Goal: Register for event/course: Register for event/course

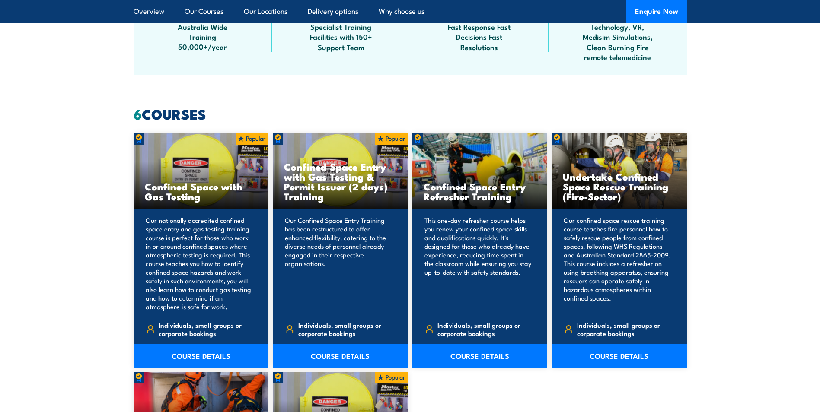
scroll to position [605, 0]
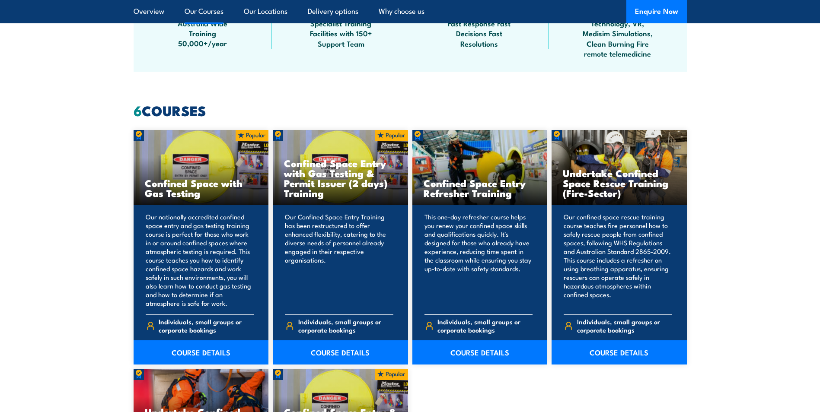
click at [482, 357] on link "COURSE DETAILS" at bounding box center [479, 353] width 135 height 24
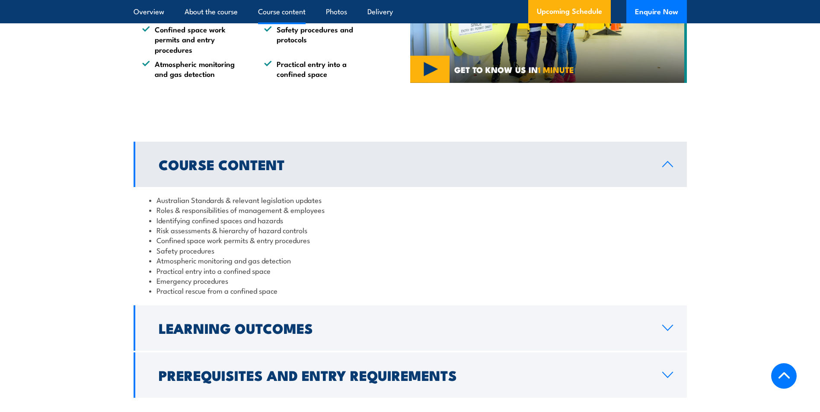
scroll to position [735, 0]
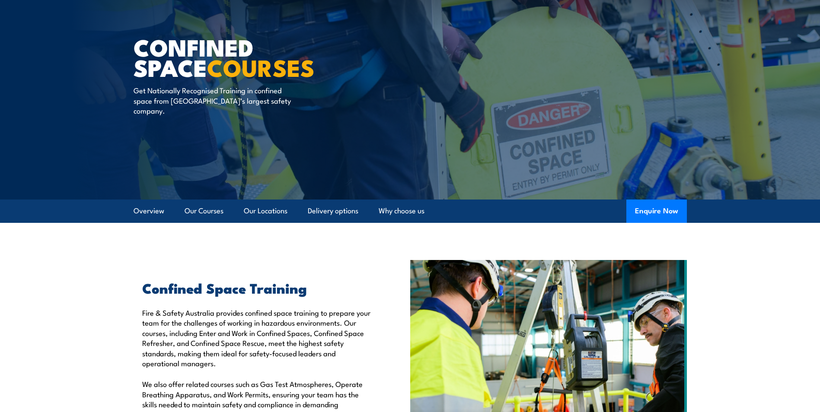
scroll to position [43, 0]
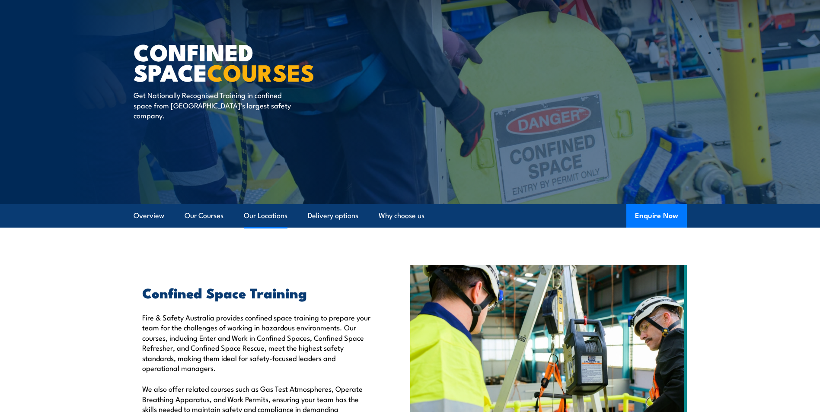
click at [283, 217] on link "Our Locations" at bounding box center [266, 215] width 44 height 23
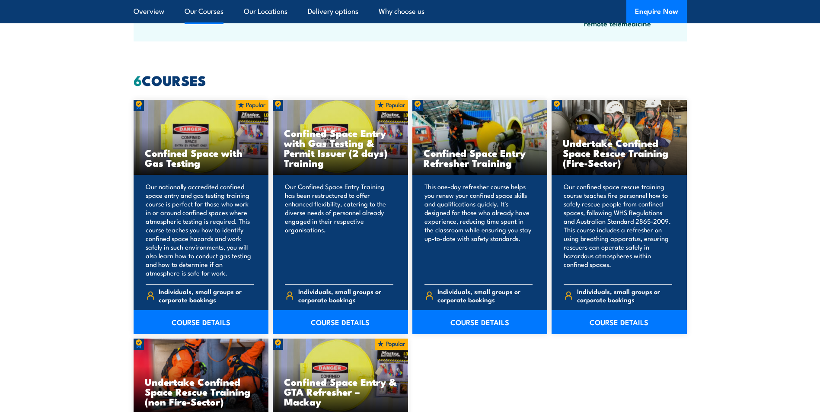
scroll to position [650, 0]
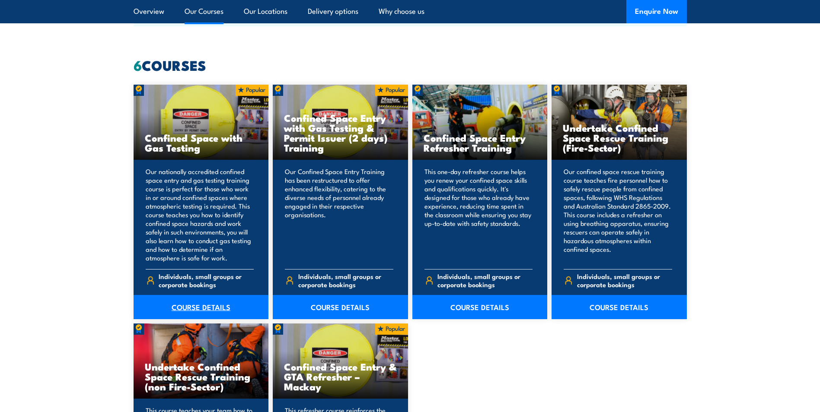
click at [220, 309] on link "COURSE DETAILS" at bounding box center [201, 307] width 135 height 24
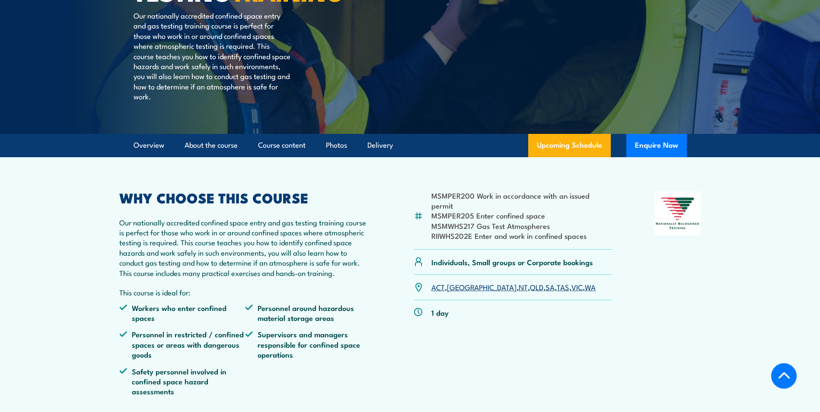
scroll to position [173, 0]
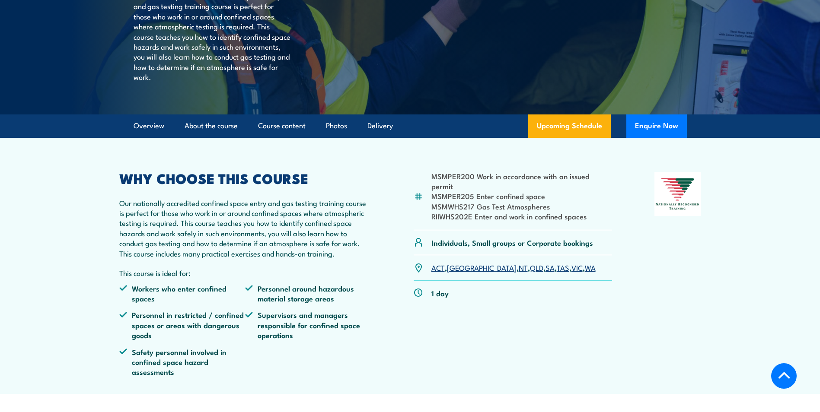
click at [557, 273] on link "TAS" at bounding box center [563, 267] width 13 height 10
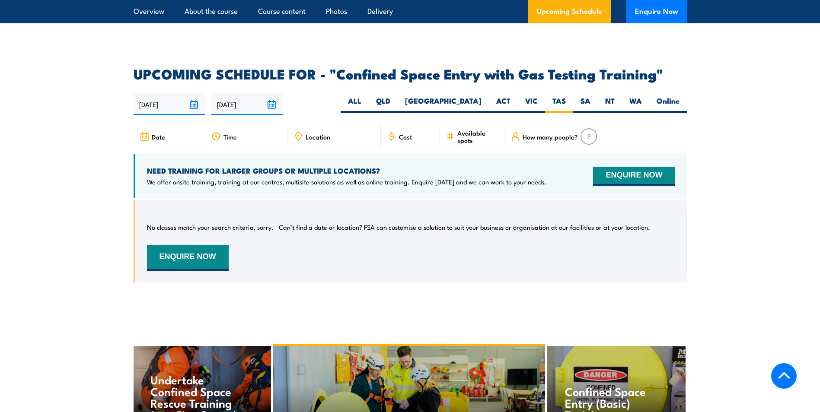
scroll to position [1597, 0]
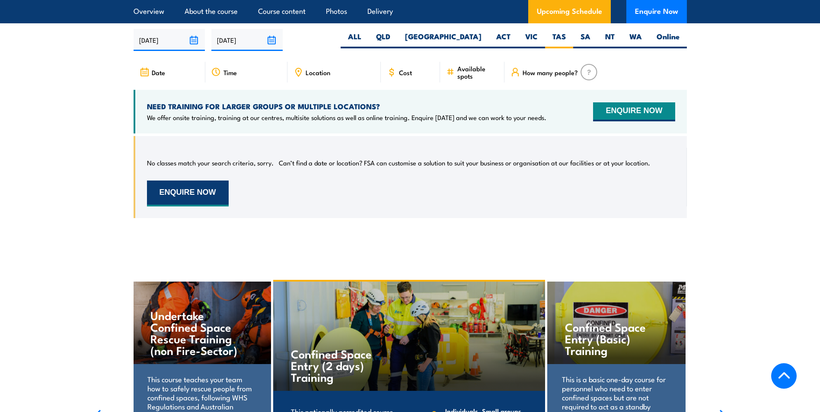
click at [189, 187] on button "ENQUIRE NOW" at bounding box center [188, 194] width 82 height 26
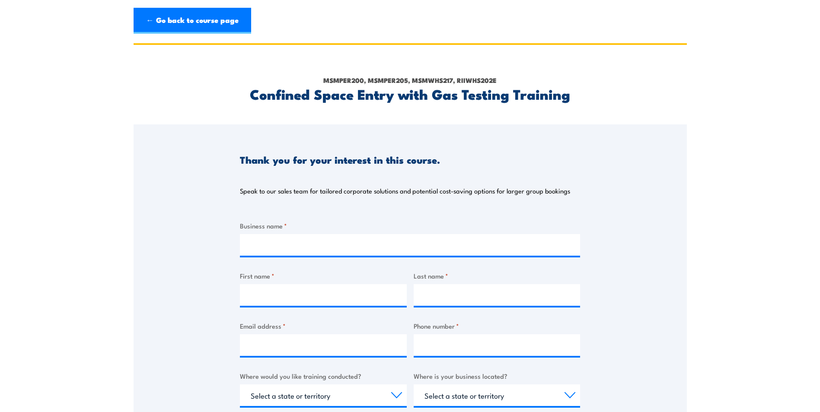
click at [100, 194] on section "MSMPER200, MSMPER205, MSMWHS217, RIIWHS202E Confined Space Entry with Gas Testi…" at bounding box center [410, 330] width 820 height 574
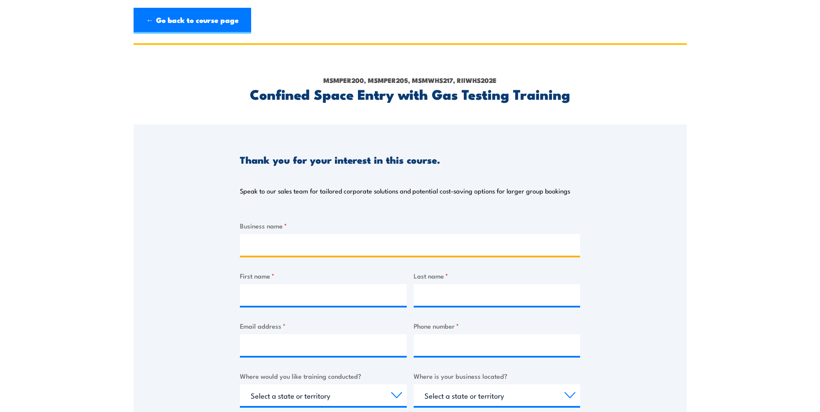
click at [270, 245] on input "Business name *" at bounding box center [410, 245] width 340 height 22
type input "Huon Valley Council"
type input "[PERSON_NAME]"
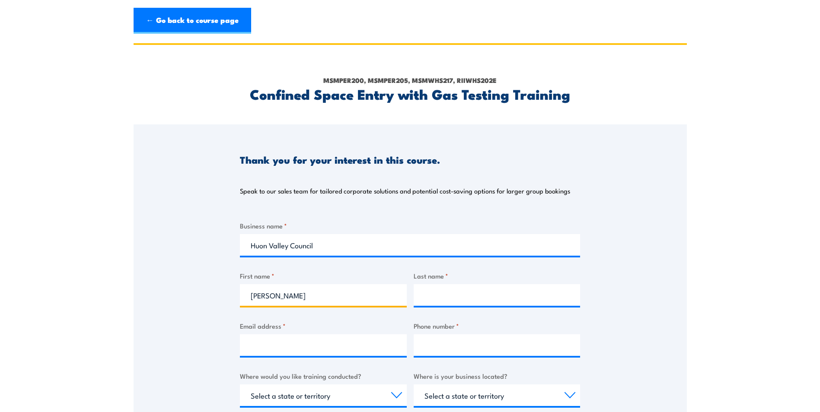
type input "Clarke"
type input "bclarke@huonvalley.tas.gov.au"
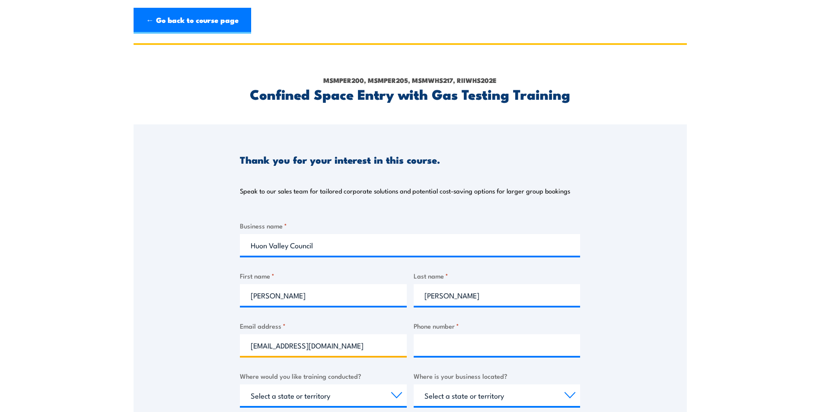
type input "0362640346"
select select "TAS"
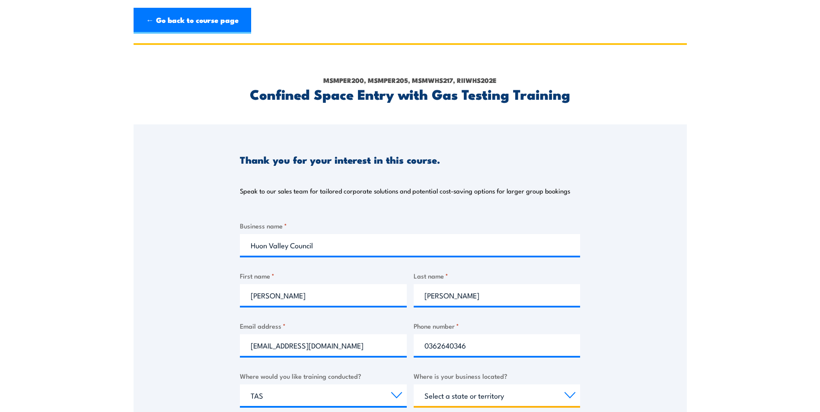
select select "TAS"
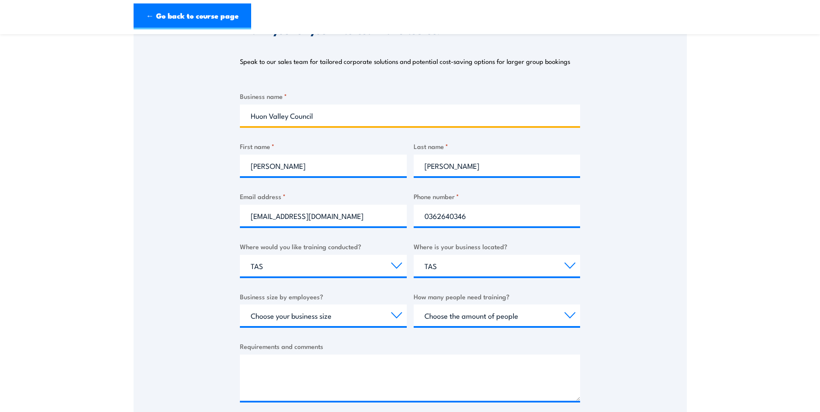
scroll to position [173, 0]
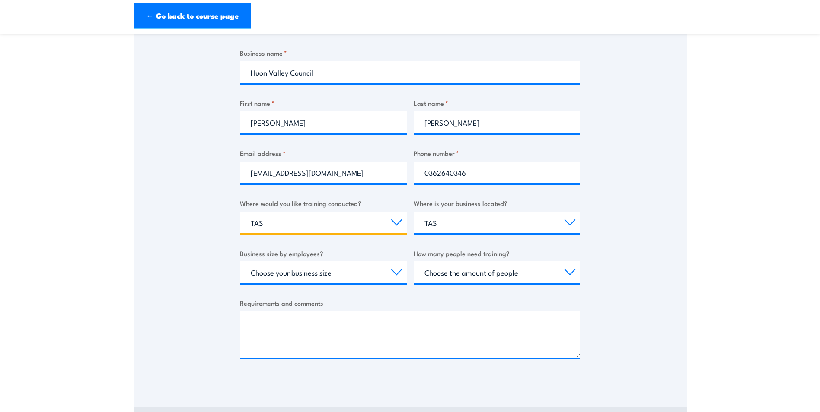
click at [279, 217] on select "Select a state or territory Nationally - multiple locations QLD NSW VIC SA ACT …" at bounding box center [323, 223] width 167 height 22
click at [561, 219] on select "Select a state or territory QLD NSW VIC SA ACT WA TAS NT" at bounding box center [497, 223] width 167 height 22
click at [665, 218] on div "Thank you for your interest in this course. Speak to our sales team for tailore…" at bounding box center [410, 168] width 553 height 432
click at [381, 268] on select "Choose your business size 1 to 19 20 to 199 200+" at bounding box center [323, 272] width 167 height 22
select select "1 to 19"
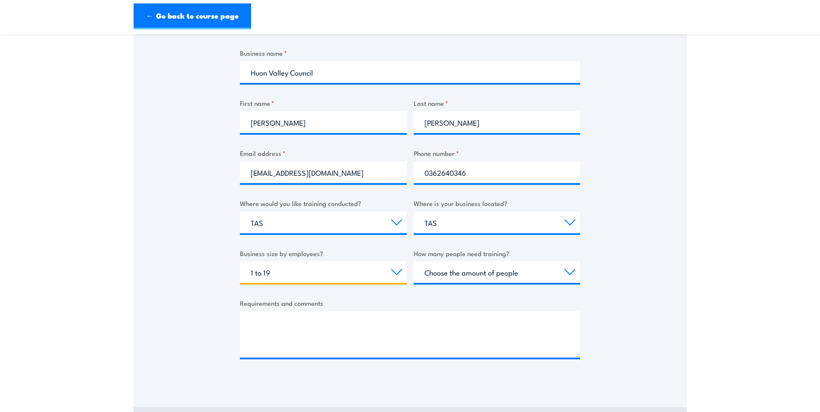
click at [240, 261] on select "Choose your business size 1 to 19 20 to 199 200+" at bounding box center [323, 272] width 167 height 22
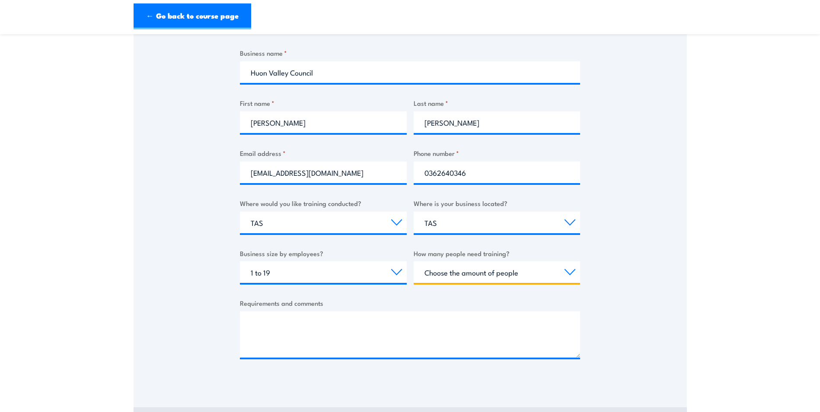
click at [527, 273] on select "Choose the amount of people 1 to 4 5 to 19 20+" at bounding box center [497, 272] width 167 height 22
select select "5 to 19"
click at [414, 261] on select "Choose the amount of people 1 to 4 5 to 19 20+" at bounding box center [497, 272] width 167 height 22
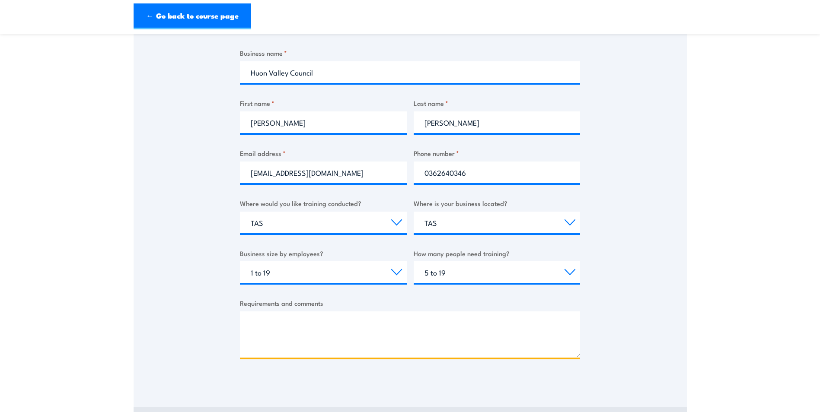
click at [392, 322] on textarea "Requirements and comments" at bounding box center [410, 335] width 340 height 46
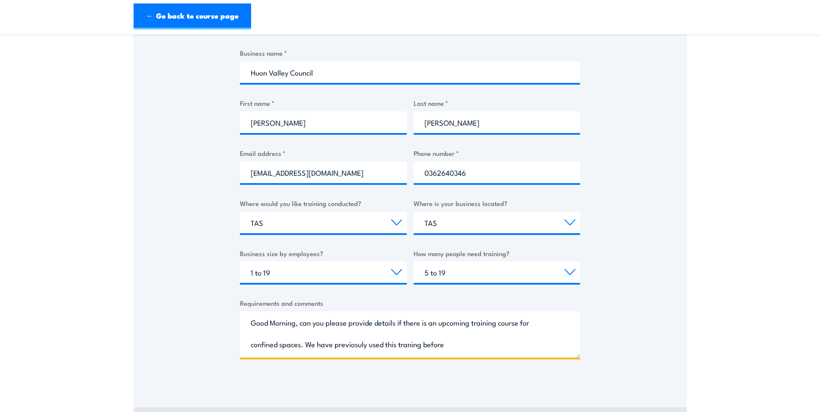
drag, startPoint x: 469, startPoint y: 347, endPoint x: 445, endPoint y: 347, distance: 24.2
click at [469, 347] on textarea "Good Morning, can you please provide details if there is an upcoming training c…" at bounding box center [410, 335] width 340 height 46
click at [449, 344] on textarea "Good Morning, can you please provide details if there is an upcoming training c…" at bounding box center [410, 335] width 340 height 46
click at [326, 346] on textarea "Good Morning, can you please provide details if there is an upcoming training c…" at bounding box center [410, 335] width 340 height 46
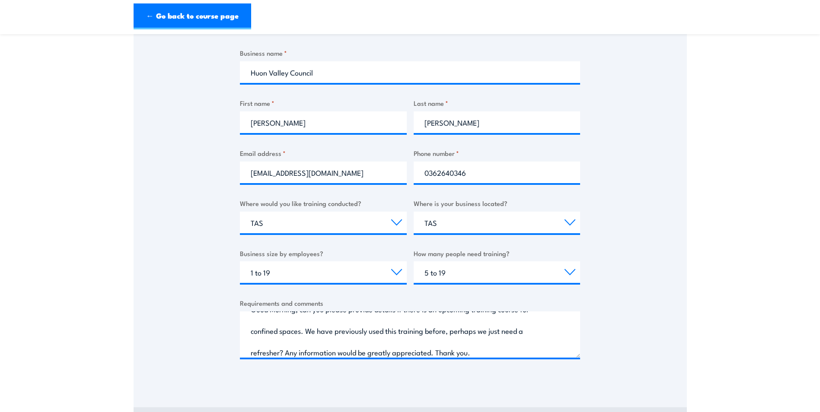
click at [198, 328] on div "Thank you for your interest in this course. Speak to our sales team for tailore…" at bounding box center [410, 168] width 553 height 432
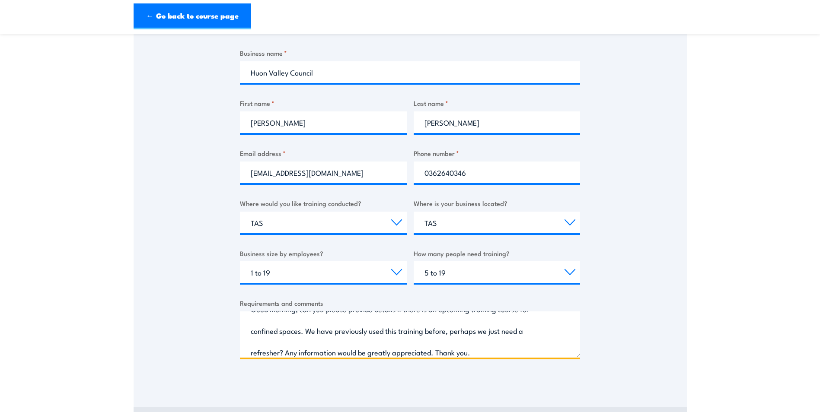
click at [432, 352] on textarea "Good Morning, can you please provide details if there is an upcoming training c…" at bounding box center [410, 335] width 340 height 46
click at [393, 352] on textarea "Good Morning, can you please provide details if there is an upcoming training c…" at bounding box center [410, 335] width 340 height 46
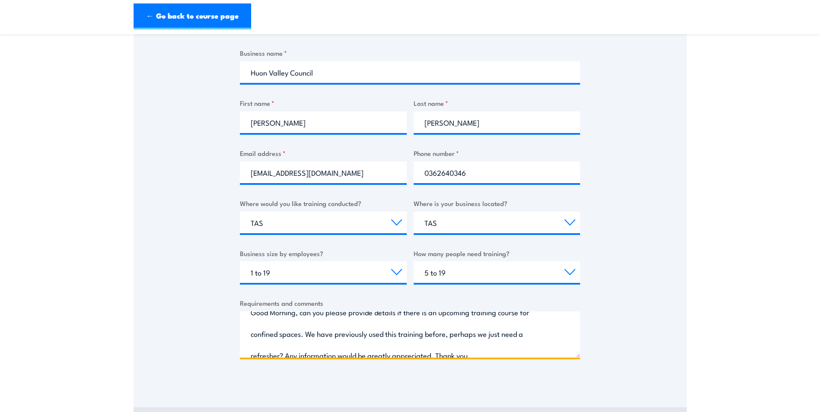
scroll to position [19, 0]
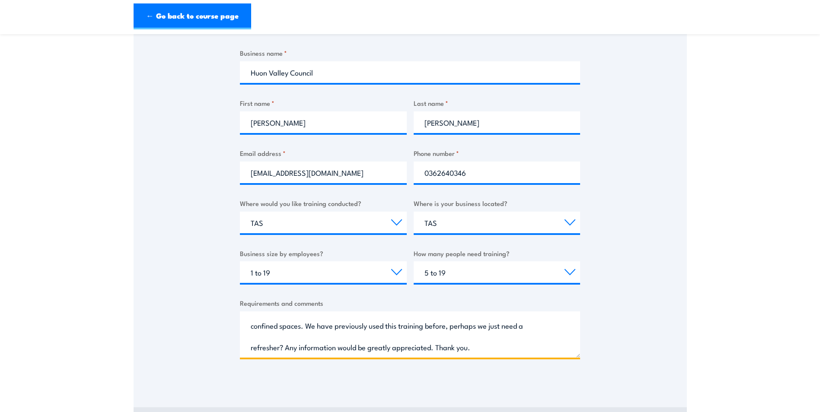
click at [430, 349] on textarea "Good Morning, can you please provide details if there is an upcoming training c…" at bounding box center [410, 335] width 340 height 46
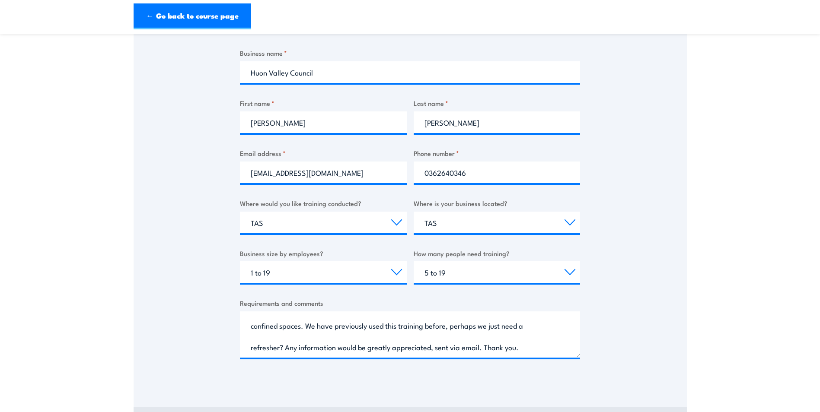
click at [154, 337] on div "Thank you for your interest in this course. Speak to our sales team for tailore…" at bounding box center [410, 168] width 553 height 432
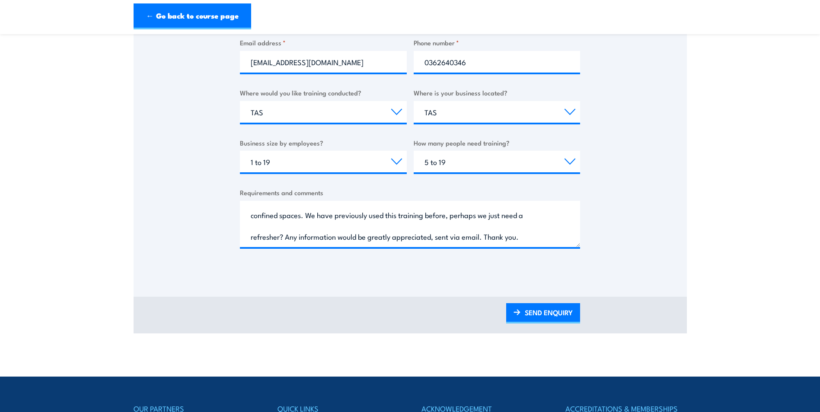
scroll to position [303, 0]
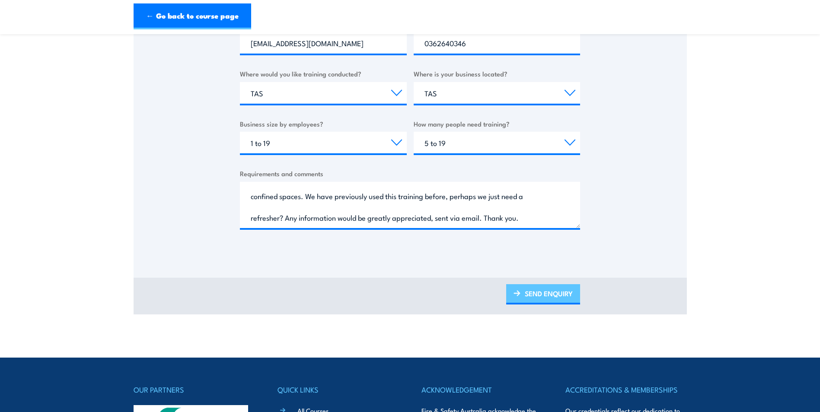
click at [513, 303] on link "SEND ENQUIRY" at bounding box center [543, 294] width 74 height 20
click at [524, 296] on link "SEND ENQUIRY" at bounding box center [543, 294] width 74 height 20
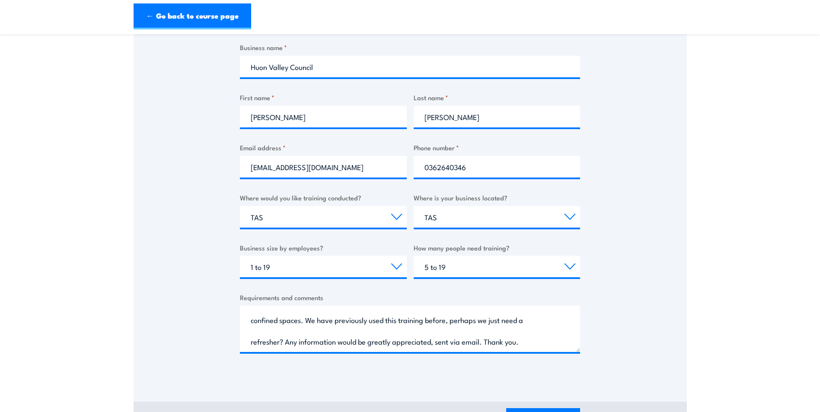
scroll to position [216, 0]
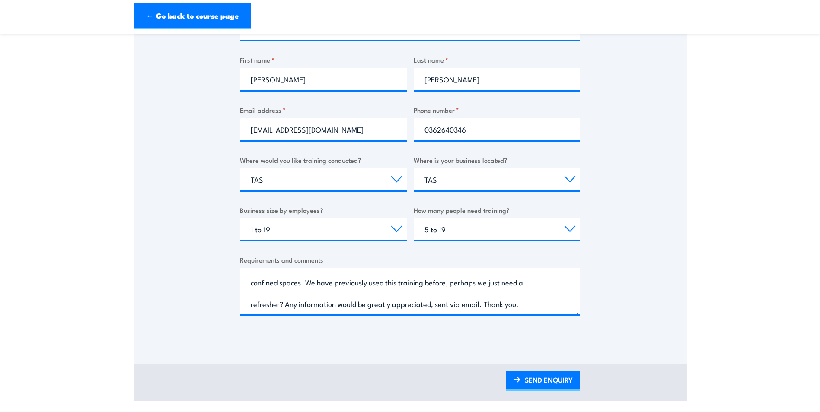
click at [639, 297] on div "Thank you for your interest in this course. Speak to our sales team for tailore…" at bounding box center [410, 124] width 553 height 432
click at [558, 380] on link "SEND ENQUIRY" at bounding box center [543, 381] width 74 height 20
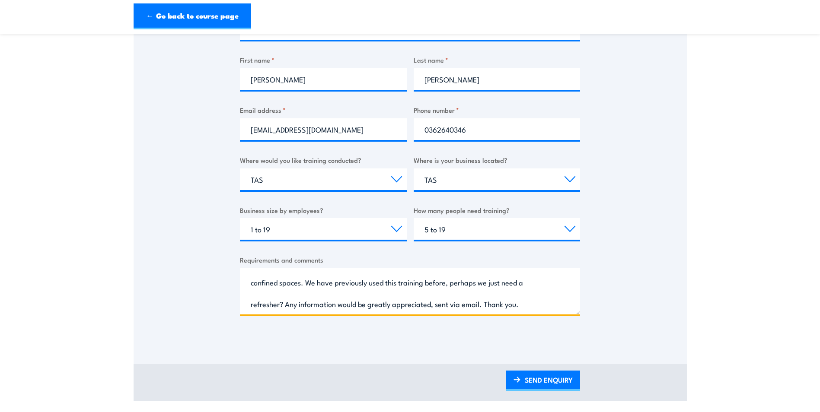
scroll to position [0, 0]
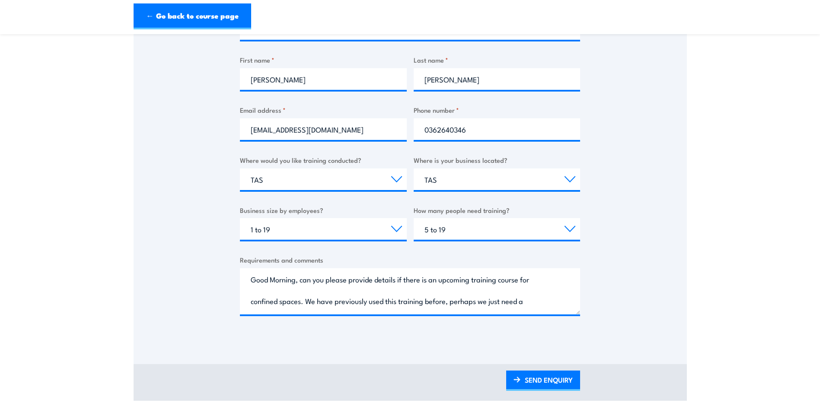
click at [637, 279] on div "Thank you for your interest in this course. Speak to our sales team for tailore…" at bounding box center [410, 124] width 553 height 432
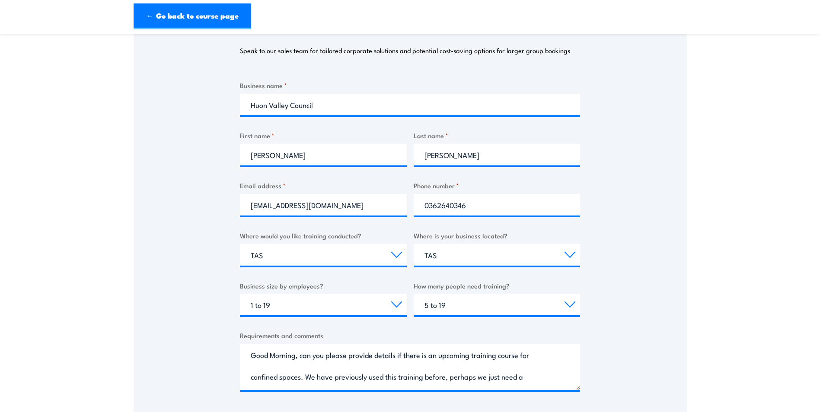
scroll to position [130, 0]
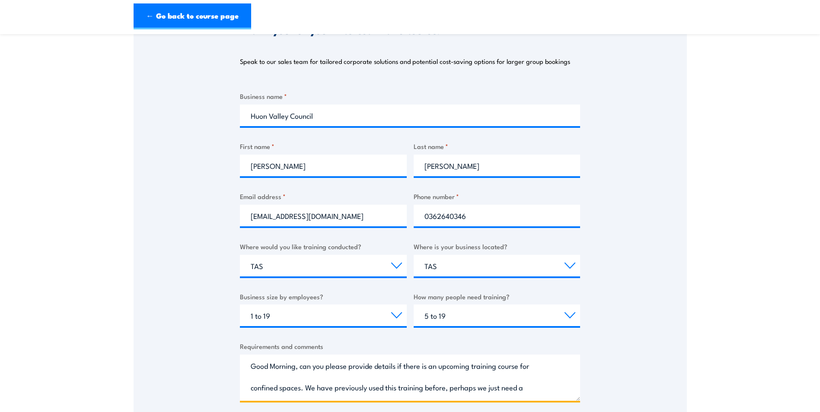
click at [448, 370] on textarea "Good Morning, can you please provide details if there is an upcoming training c…" at bounding box center [410, 378] width 340 height 46
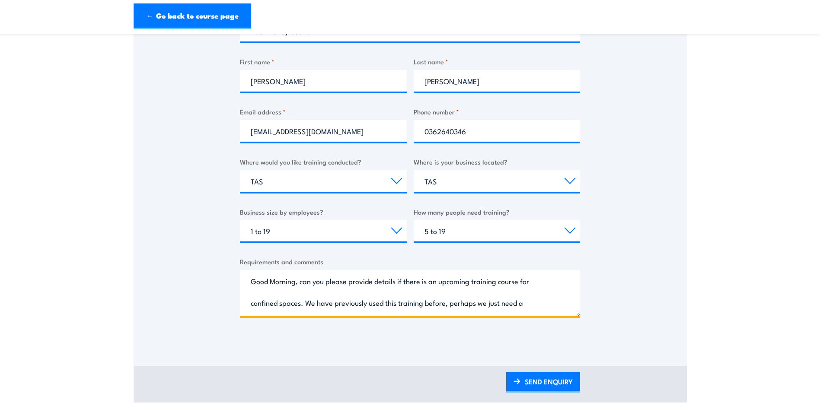
scroll to position [216, 0]
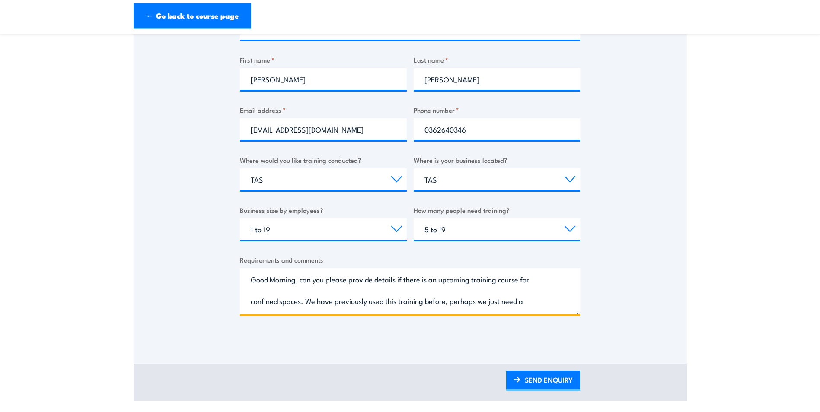
click at [456, 287] on textarea "Good Morning, can you please provide details if there is an upcoming training c…" at bounding box center [410, 291] width 340 height 46
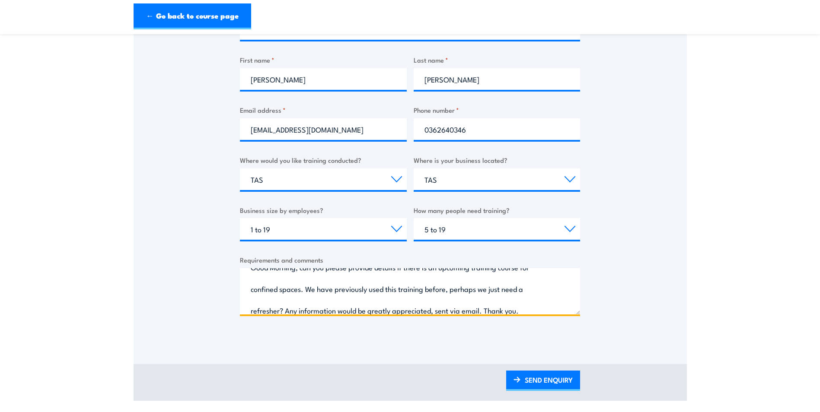
scroll to position [19, 0]
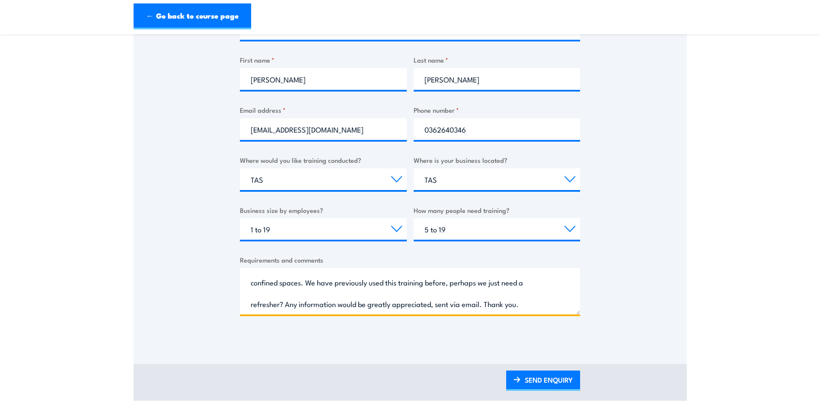
click at [286, 303] on textarea "Good Morning, can you please provide details if there is an upcoming training c…" at bounding box center [410, 291] width 340 height 46
type textarea "Good Morning, can you please provide details if there is an upcoming training c…"
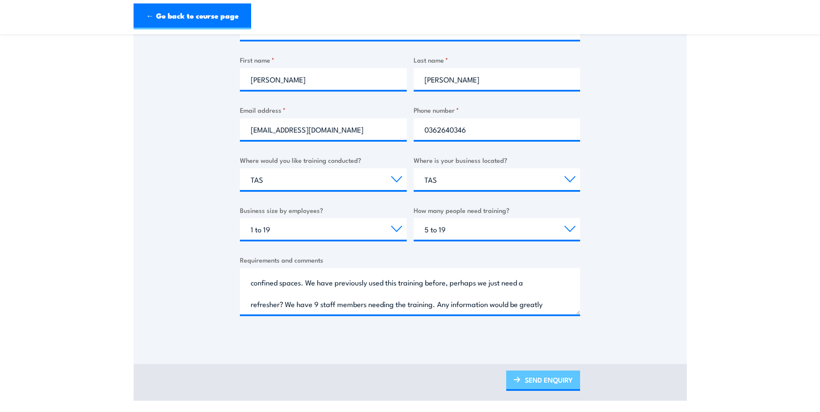
click at [535, 383] on link "SEND ENQUIRY" at bounding box center [543, 381] width 74 height 20
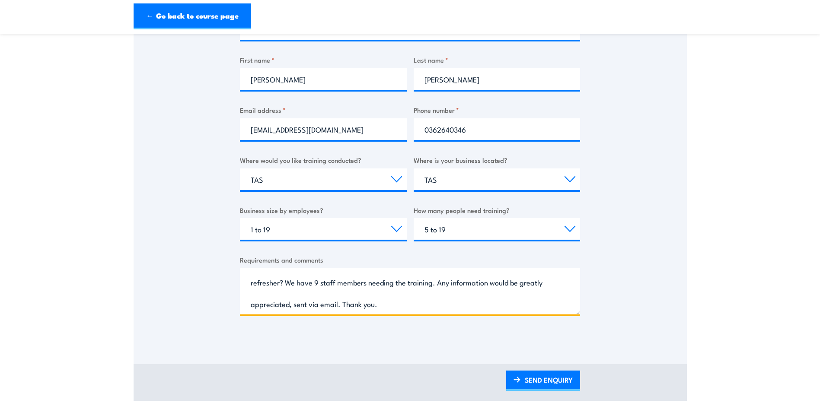
scroll to position [0, 0]
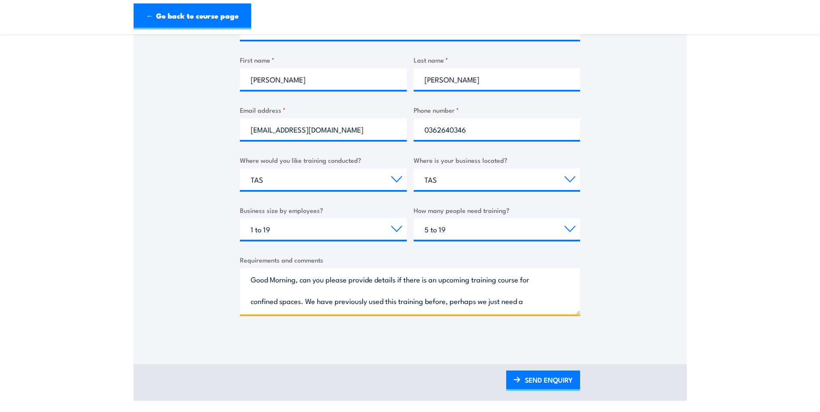
drag, startPoint x: 382, startPoint y: 307, endPoint x: 231, endPoint y: 264, distance: 157.9
click at [231, 264] on div "Thank you for your interest in this course. Speak to our sales team for tailore…" at bounding box center [410, 124] width 553 height 432
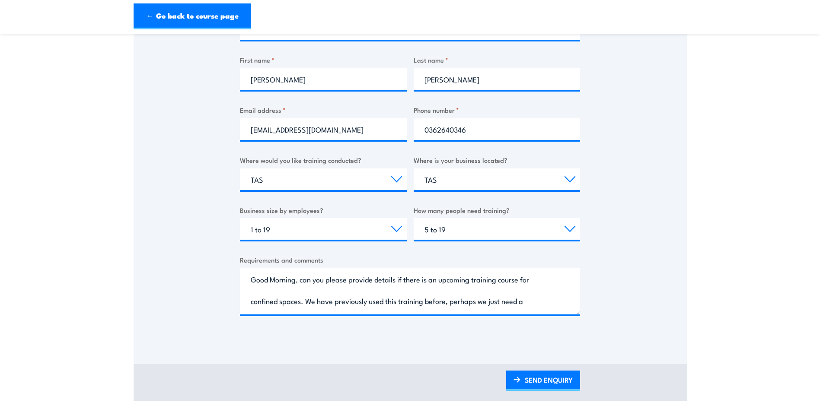
click at [218, 305] on div "Thank you for your interest in this course. Speak to our sales team for tailore…" at bounding box center [410, 124] width 553 height 432
click at [545, 384] on link "SEND ENQUIRY" at bounding box center [543, 381] width 74 height 20
click at [552, 376] on link "SEND ENQUIRY" at bounding box center [543, 381] width 74 height 20
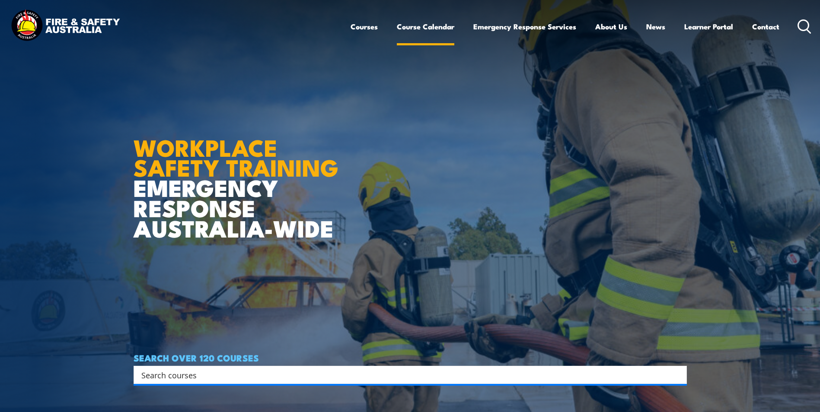
click at [406, 30] on link "Course Calendar" at bounding box center [425, 26] width 57 height 23
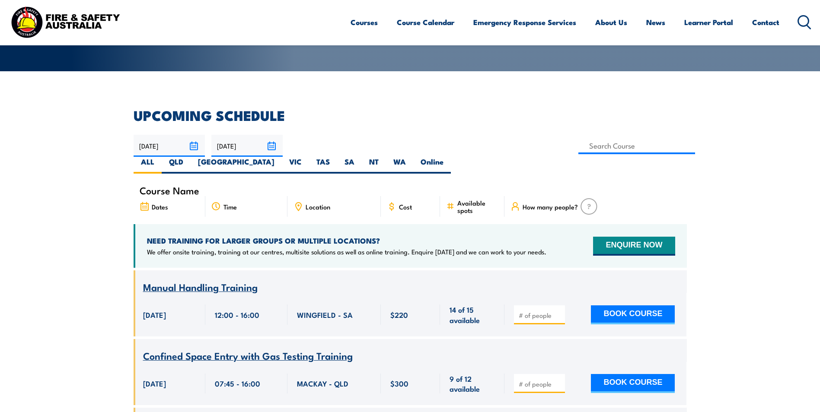
scroll to position [173, 0]
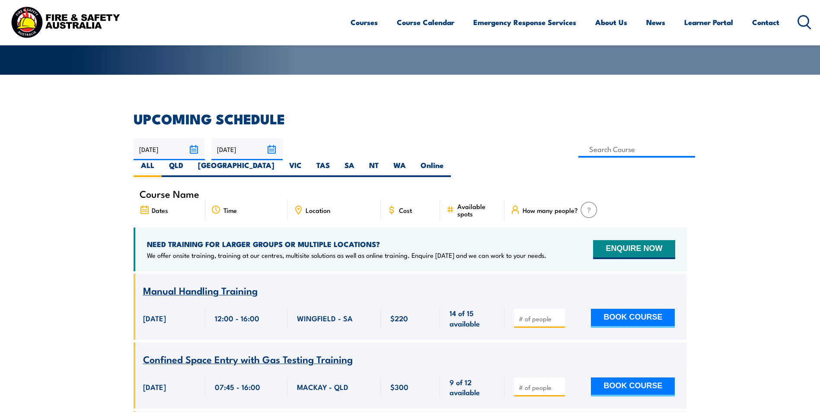
click at [323, 207] on span "Location" at bounding box center [318, 210] width 25 height 7
click at [337, 160] on label "TAS" at bounding box center [323, 168] width 28 height 17
click at [335, 160] on input "TAS" at bounding box center [333, 163] width 6 height 6
radio input "true"
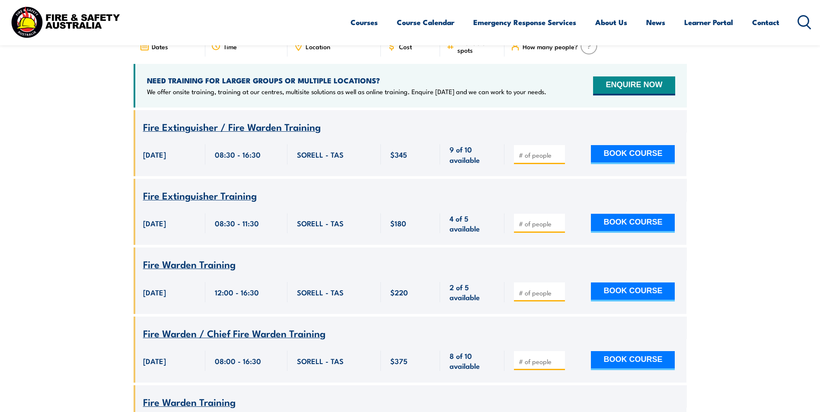
scroll to position [285, 0]
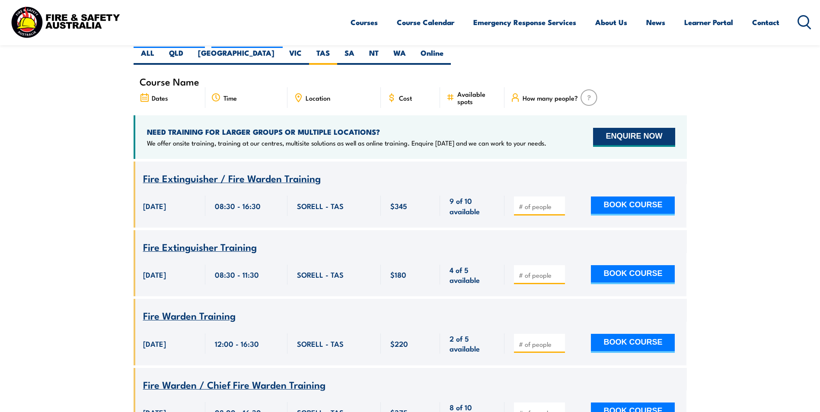
click at [620, 128] on button "ENQUIRE NOW" at bounding box center [634, 137] width 82 height 19
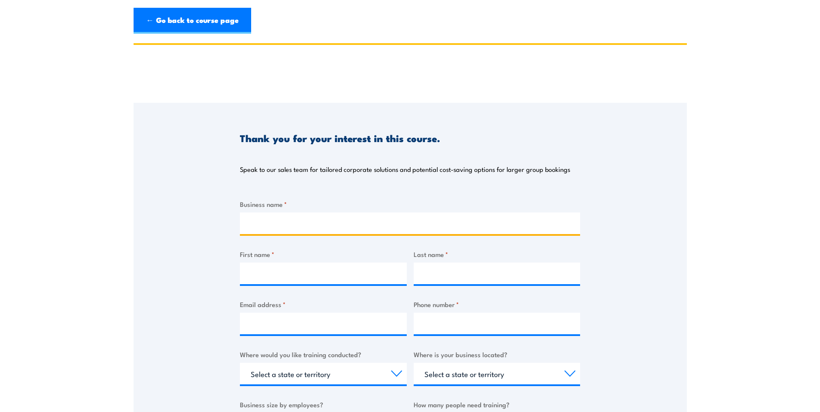
click at [282, 217] on input "Business name *" at bounding box center [410, 224] width 340 height 22
type input "Huon Valley Council"
type input "[PERSON_NAME]"
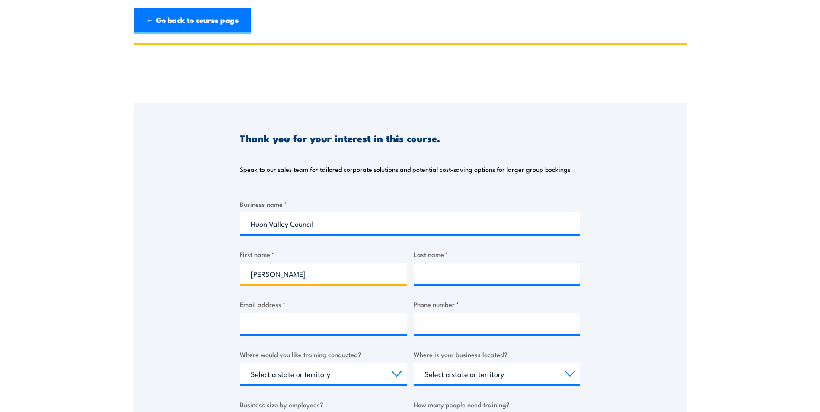
type input "[PERSON_NAME]"
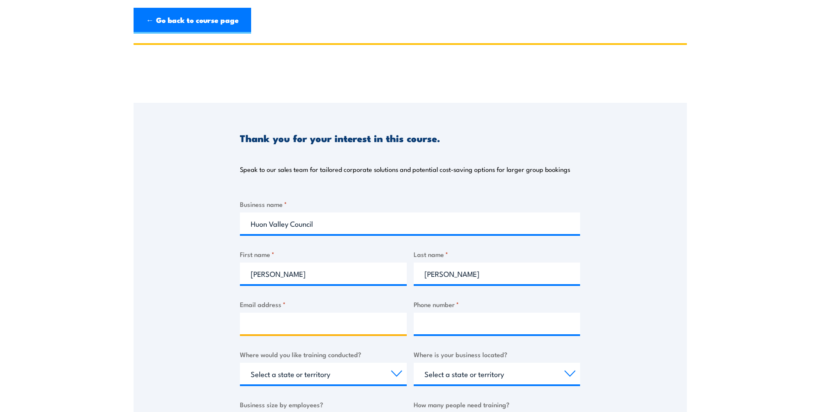
type input "[EMAIL_ADDRESS][DOMAIN_NAME]"
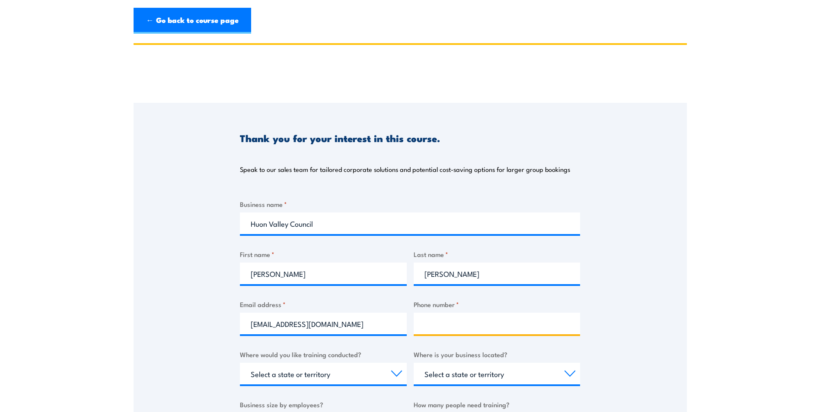
type input "0362640346"
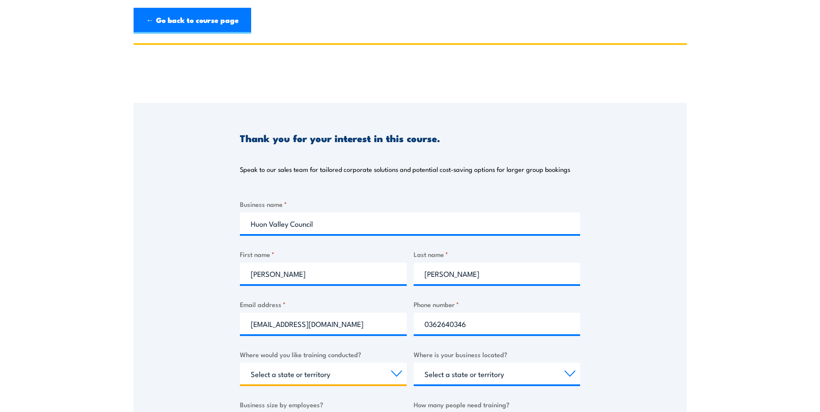
select select "TAS"
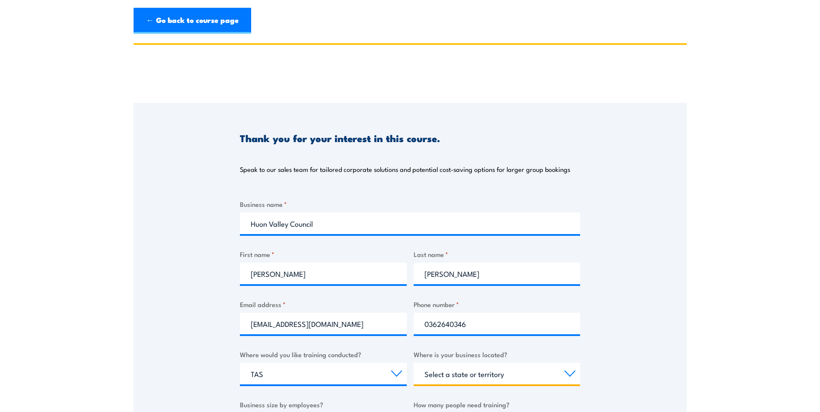
select select "TAS"
click at [180, 268] on div "Thank you for your interest in this course. Speak to our sales team for tailore…" at bounding box center [410, 319] width 553 height 432
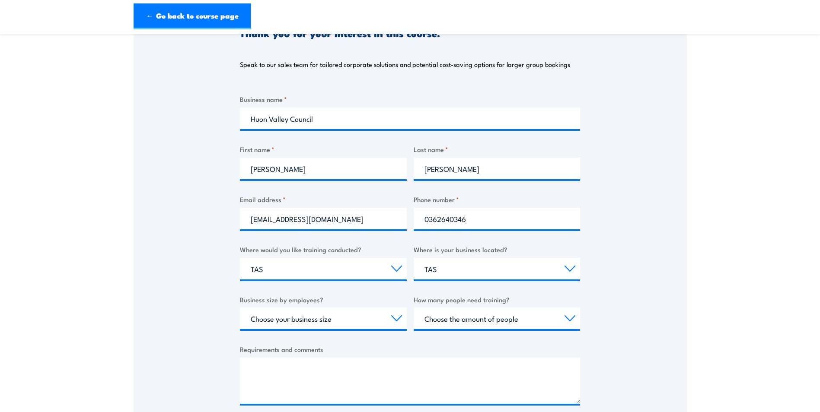
scroll to position [130, 0]
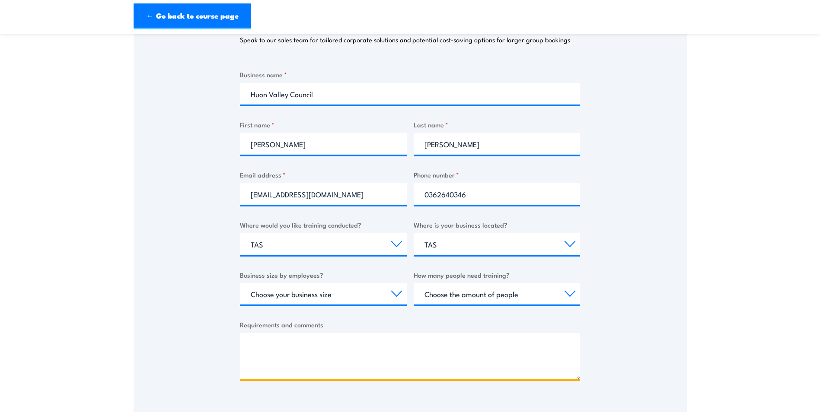
click at [276, 346] on textarea "Requirements and comments" at bounding box center [410, 356] width 340 height 46
paste textarea "Good Morning, can you please provide details if there is an upcoming training c…"
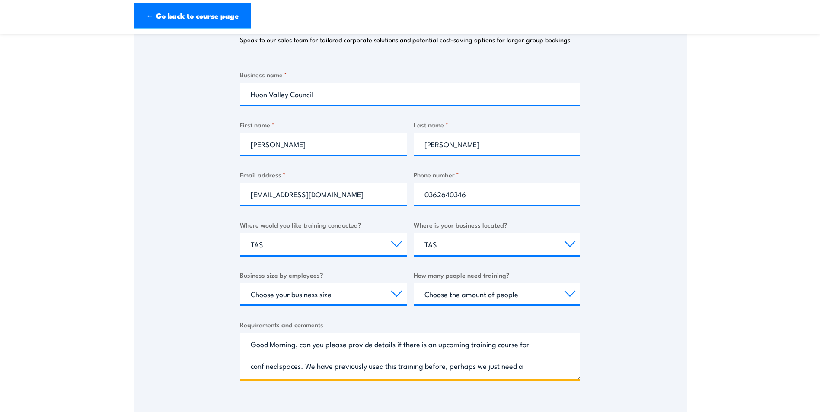
scroll to position [35, 0]
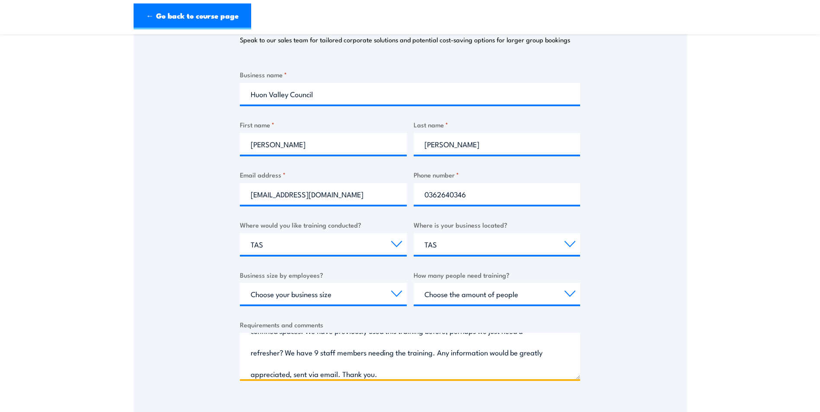
type textarea "Good Morning, can you please provide details if there is an upcoming training c…"
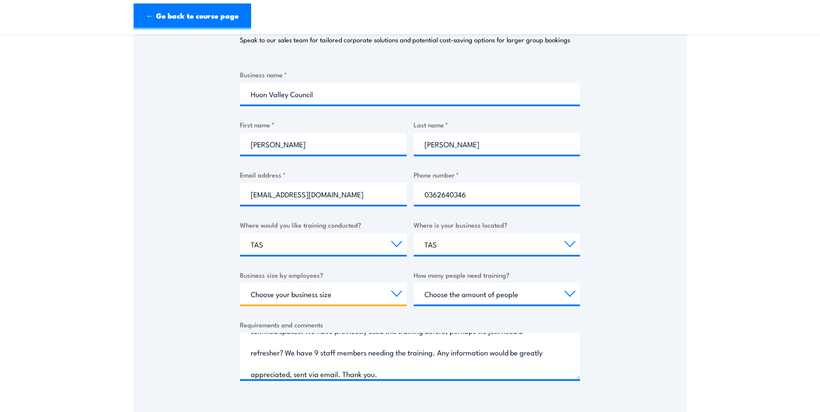
click at [395, 293] on select "Choose your business size 1 to 19 20 to 199 200+" at bounding box center [323, 294] width 167 height 22
select select "20 to 199"
click at [240, 283] on select "Choose your business size 1 to 19 20 to 199 200+" at bounding box center [323, 294] width 167 height 22
click at [440, 295] on select "Choose the amount of people 1 to 4 5 to 19 20+" at bounding box center [497, 294] width 167 height 22
select select "5 to 19"
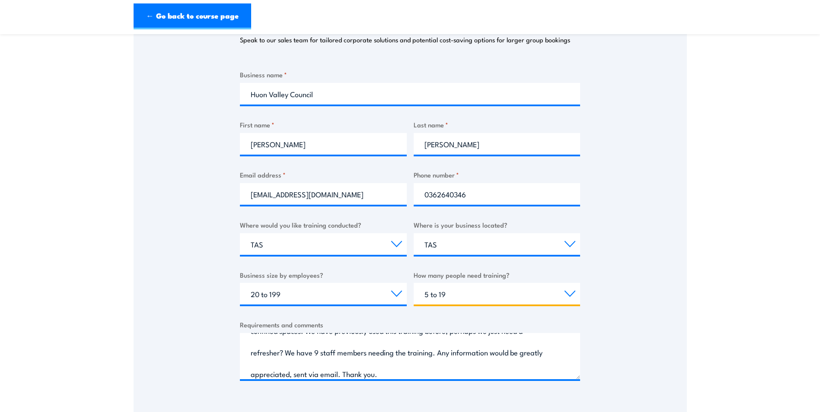
click at [414, 283] on select "Choose the amount of people 1 to 4 5 to 19 20+" at bounding box center [497, 294] width 167 height 22
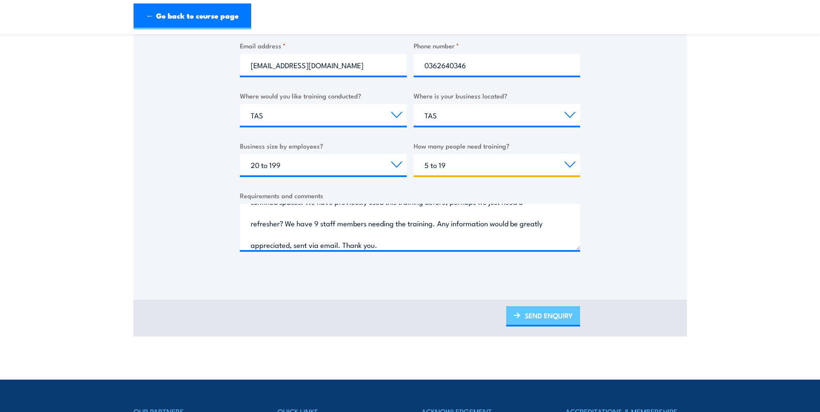
scroll to position [259, 0]
click at [517, 314] on img at bounding box center [516, 315] width 7 height 6
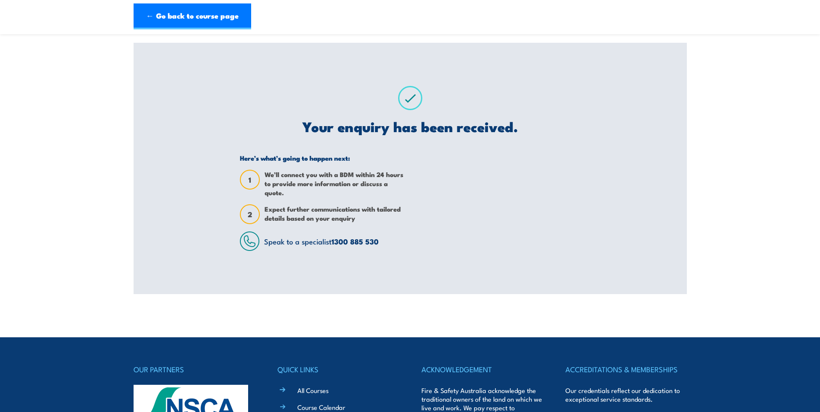
scroll to position [0, 0]
